Goal: Information Seeking & Learning: Learn about a topic

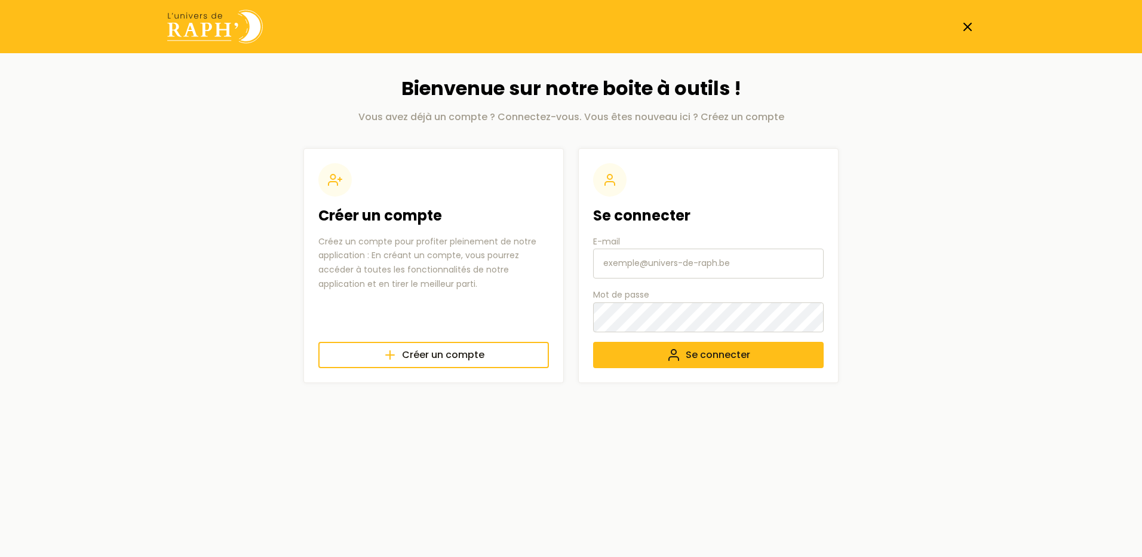
click at [969, 25] on line at bounding box center [967, 26] width 7 height 7
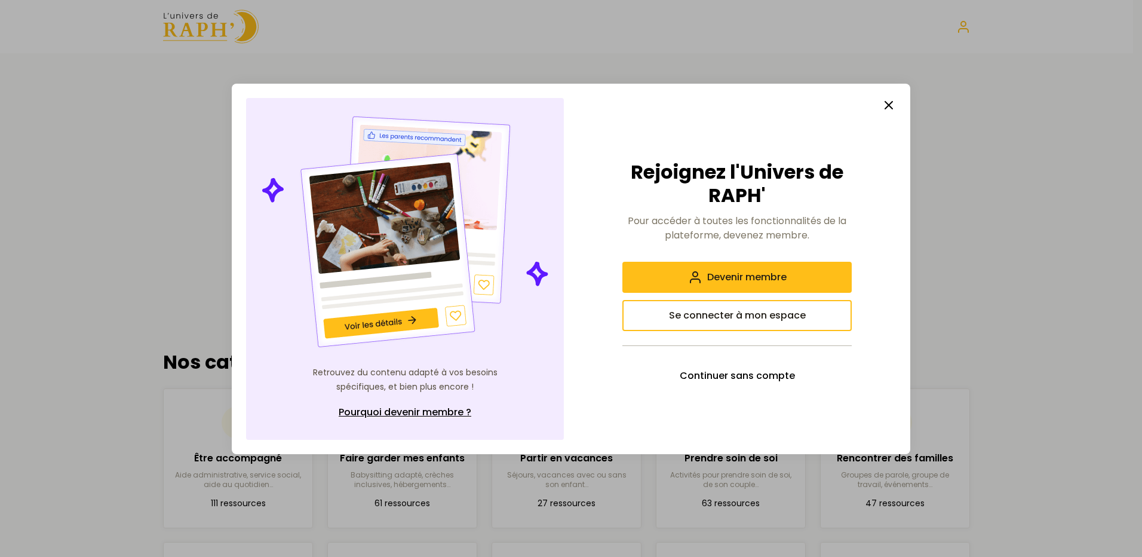
click at [887, 106] on line "button" at bounding box center [888, 105] width 7 height 7
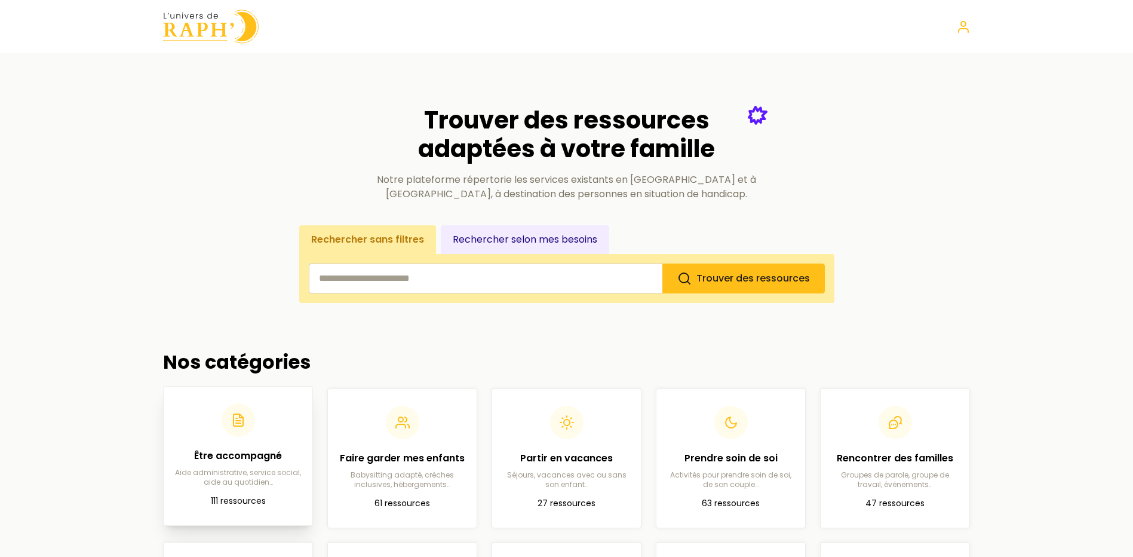
click at [261, 455] on h2 "Être accompagné" at bounding box center [238, 456] width 130 height 14
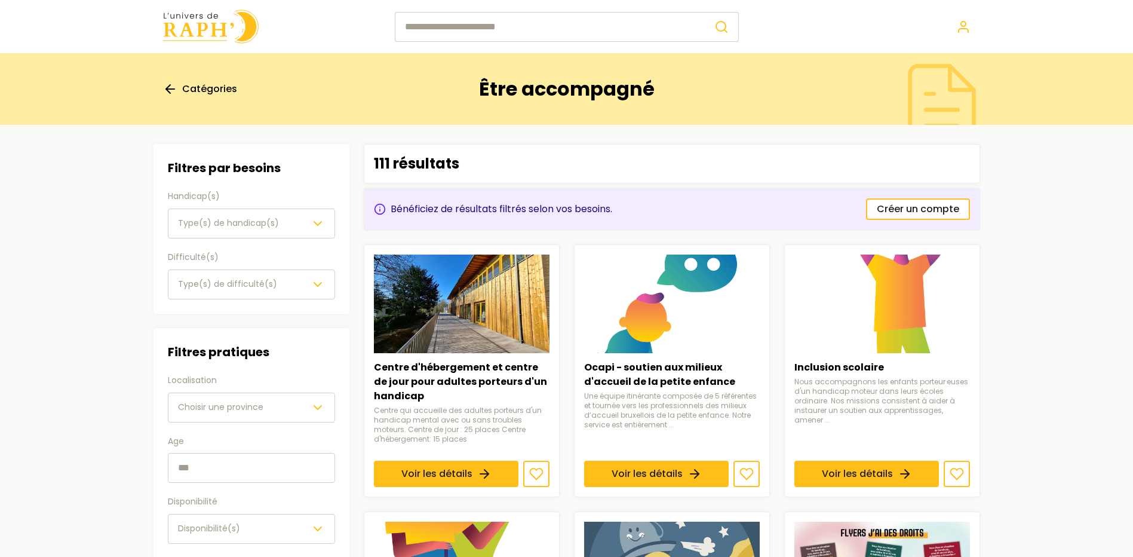
click at [206, 409] on span "Choisir une province" at bounding box center [220, 407] width 85 height 12
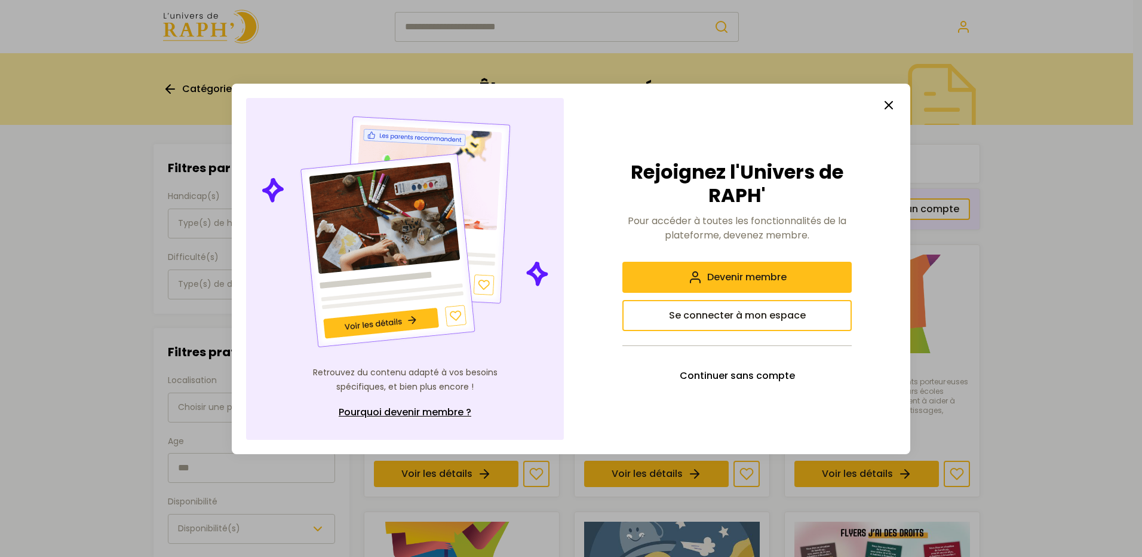
click at [888, 106] on line "button" at bounding box center [888, 105] width 7 height 7
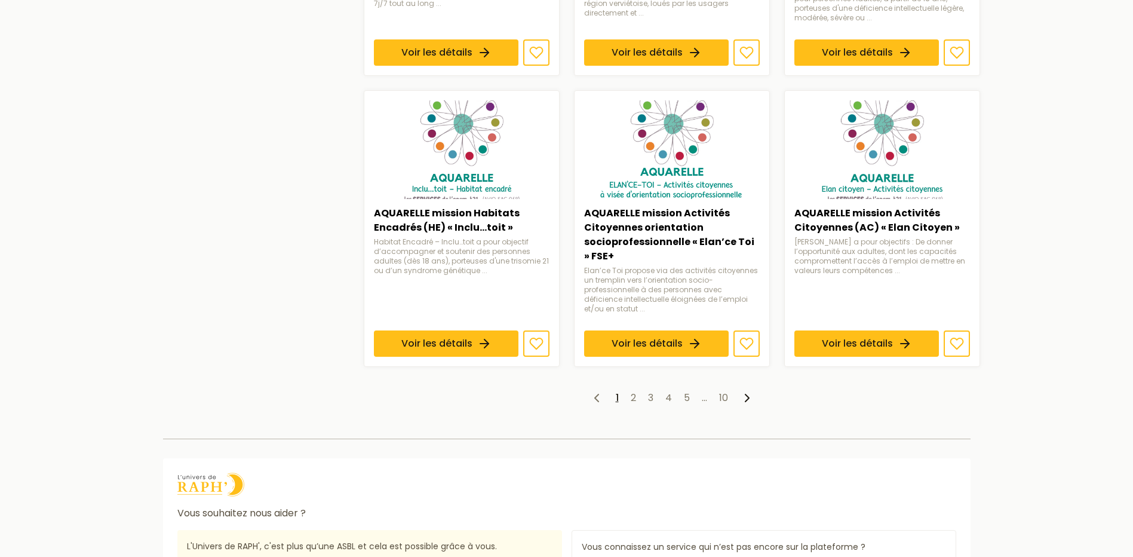
scroll to position [956, 0]
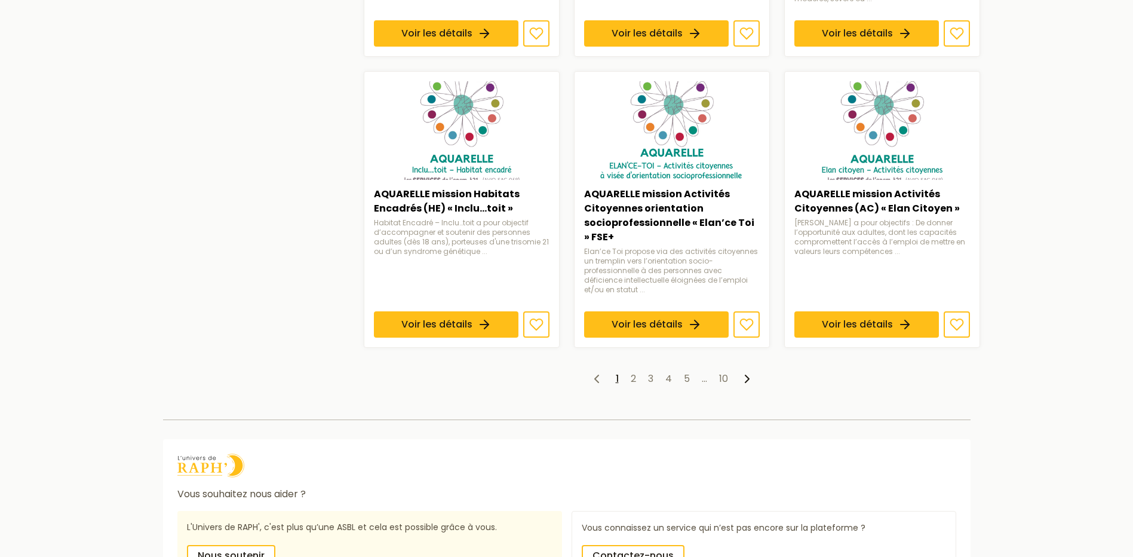
click at [746, 378] on icon at bounding box center [747, 378] width 14 height 14
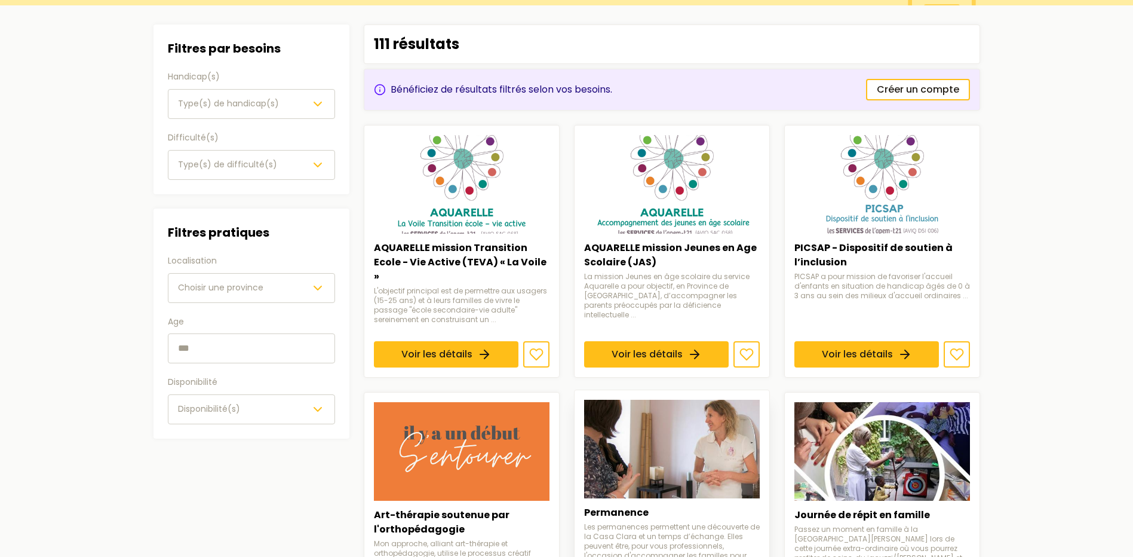
scroll to position [60, 0]
